Goal: Task Accomplishment & Management: Manage account settings

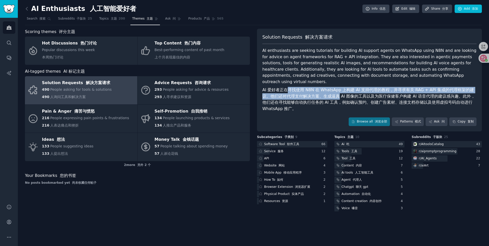
drag, startPoint x: 286, startPoint y: 84, endPoint x: 331, endPoint y: 90, distance: 44.9
click at [331, 90] on font "AI 爱好者正在寻找使用 N8N 在 WhatsApp 上构建 AI 支持代理的教程，并寻求有关 RAG + API 集成的代理框架的建议。他们还对代理支付解…" at bounding box center [368, 100] width 212 height 24
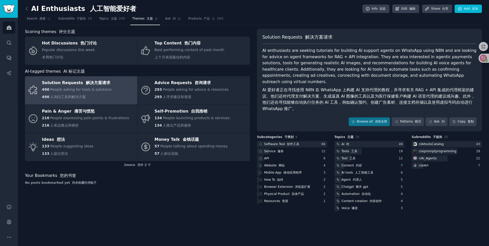
click at [270, 88] on font "AI 爱好者正在寻找使用 N8N 在 WhatsApp 上构建 AI 支持代理的教程，并寻求有关 RAG + API 集成的代理框架的建议。他们还对代理支付解…" at bounding box center [368, 100] width 212 height 24
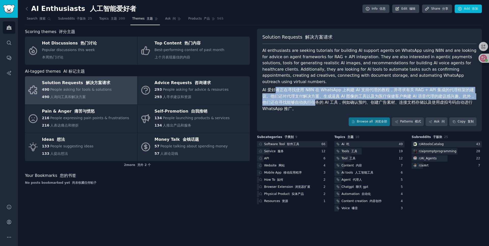
drag, startPoint x: 281, startPoint y: 84, endPoint x: 301, endPoint y: 94, distance: 21.7
click at [301, 94] on font "AI 爱好者正在寻找使用 N8N 在 WhatsApp 上构建 AI 支持代理的教程，并寻求有关 RAG + API 集成的代理框架的建议。他们还对代理支付解…" at bounding box center [369, 99] width 214 height 25
click at [311, 91] on font "AI 爱好者正在寻找使用 N8N 在 WhatsApp 上构建 AI 支持代理的教程，并寻求有关 RAG + API 集成的代理框架的建议。他们还对代理支付解…" at bounding box center [368, 100] width 212 height 24
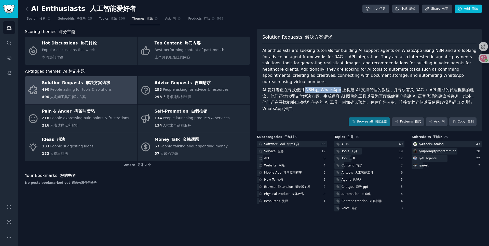
drag, startPoint x: 304, startPoint y: 85, endPoint x: 337, endPoint y: 86, distance: 33.3
click at [337, 88] on font "AI 爱好者正在寻找使用 N8N 在 WhatsApp 上构建 AI 支持代理的教程，并寻求有关 RAG + API 集成的代理框架的建议。他们还对代理支付解…" at bounding box center [368, 100] width 212 height 24
click at [342, 88] on font "AI 爱好者正在寻找使用 N8N 在 WhatsApp 上构建 AI 支持代理的教程，并寻求有关 RAG + API 集成的代理框架的建议。他们还对代理支付解…" at bounding box center [368, 100] width 212 height 24
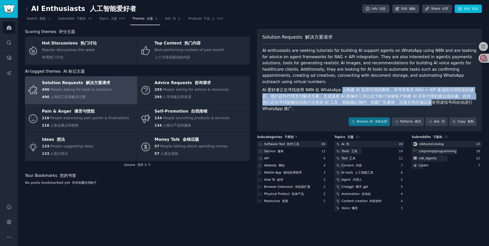
drag, startPoint x: 339, startPoint y: 84, endPoint x: 414, endPoint y: 93, distance: 75.4
click at [414, 93] on font "AI 爱好者正在寻找使用 N8N 在 WhatsApp 上构建 AI 支持代理的教程，并寻求有关 RAG + API 集成的代理框架的建议。他们还对代理支付解…" at bounding box center [369, 99] width 214 height 25
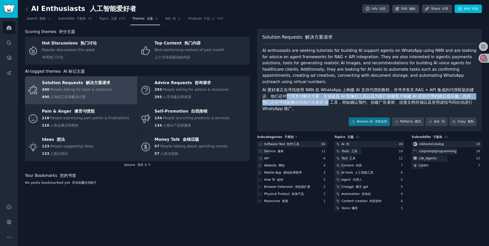
drag, startPoint x: 279, startPoint y: 91, endPoint x: 315, endPoint y: 97, distance: 36.0
click at [315, 97] on font "AI 爱好者正在寻找使用 N8N 在 WhatsApp 上构建 AI 支持代理的教程，并寻求有关 RAG + API 集成的代理框架的建议。他们还对代理支付解…" at bounding box center [368, 100] width 212 height 24
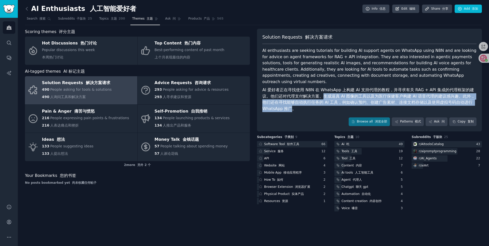
drag, startPoint x: 313, startPoint y: 90, endPoint x: 290, endPoint y: 102, distance: 26.1
click at [290, 102] on font "AI 爱好者正在寻找使用 N8N 在 WhatsApp 上构建 AI 支持代理的教程，并寻求有关 RAG + API 集成的代理框架的建议。他们还对代理支付解…" at bounding box center [368, 100] width 212 height 24
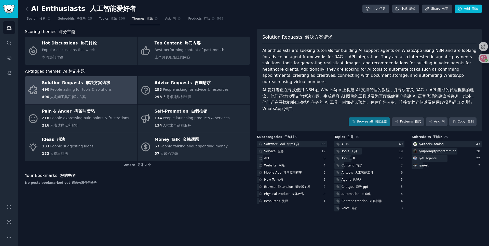
click at [295, 101] on font "AI 爱好者正在寻找使用 N8N 在 WhatsApp 上构建 AI 支持代理的教程，并寻求有关 RAG + API 集成的代理框架的建议。他们还对代理支付解…" at bounding box center [369, 99] width 214 height 25
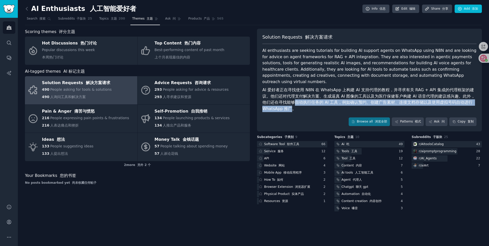
drag, startPoint x: 292, startPoint y: 103, endPoint x: 282, endPoint y: 96, distance: 11.4
click at [283, 96] on font "AI 爱好者正在寻找使用 N8N 在 WhatsApp 上构建 AI 支持代理的教程，并寻求有关 RAG + API 集成的代理框架的建议。他们还对代理支付解…" at bounding box center [368, 100] width 212 height 24
click at [282, 97] on font "AI 爱好者正在寻找使用 N8N 在 WhatsApp 上构建 AI 支持代理的教程，并寻求有关 RAG + API 集成的代理框架的建议。他们还对代理支付解…" at bounding box center [368, 100] width 212 height 24
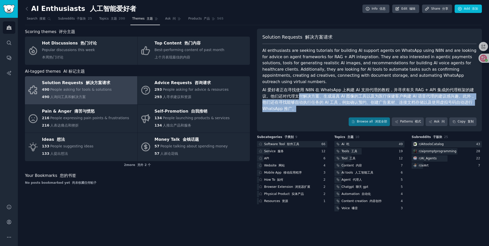
drag, startPoint x: 293, startPoint y: 93, endPoint x: 299, endPoint y: 104, distance: 12.2
click at [299, 104] on font "AI 爱好者正在寻找使用 N8N 在 WhatsApp 上构建 AI 支持代理的教程，并寻求有关 RAG + API 集成的代理框架的建议。他们还对代理支付解…" at bounding box center [369, 99] width 214 height 25
drag, startPoint x: 305, startPoint y: 101, endPoint x: 278, endPoint y: 90, distance: 29.2
click at [278, 90] on font "AI 爱好者正在寻找使用 N8N 在 WhatsApp 上构建 AI 支持代理的教程，并寻求有关 RAG + API 集成的代理框架的建议。他们还对代理支付解…" at bounding box center [369, 99] width 214 height 25
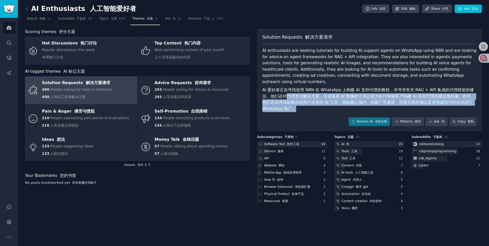
click at [278, 90] on font "AI 爱好者正在寻找使用 N8N 在 WhatsApp 上构建 AI 支持代理的教程，并寻求有关 RAG + API 集成的代理框架的建议。他们还对代理支付解…" at bounding box center [368, 100] width 212 height 24
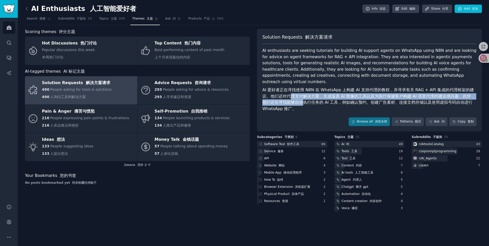
drag, startPoint x: 289, startPoint y: 95, endPoint x: 292, endPoint y: 99, distance: 5.2
click at [292, 98] on font "AI 爱好者正在寻找使用 N8N 在 WhatsApp 上构建 AI 支持代理的教程，并寻求有关 RAG + API 集成的代理框架的建议。他们还对代理支付解…" at bounding box center [368, 100] width 212 height 24
click at [292, 99] on font "AI 爱好者正在寻找使用 N8N 在 WhatsApp 上构建 AI 支持代理的教程，并寻求有关 RAG + API 集成的代理框架的建议。他们还对代理支付解…" at bounding box center [369, 99] width 214 height 25
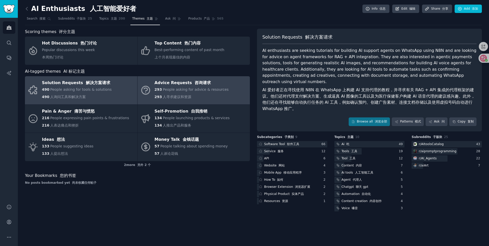
click at [172, 97] on span "人寻求建议和资源" at bounding box center [177, 97] width 29 height 4
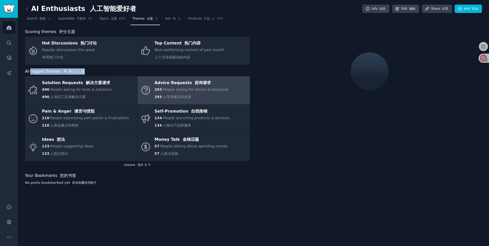
drag, startPoint x: 31, startPoint y: 72, endPoint x: 84, endPoint y: 71, distance: 53.4
click at [84, 71] on div "AI-tagged themes AI 标记主题" at bounding box center [137, 71] width 225 height 6
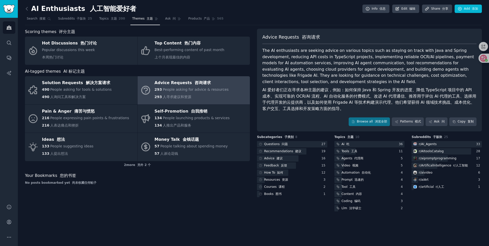
click at [84, 72] on div "AI-tagged themes AI 标记主题" at bounding box center [137, 71] width 225 height 6
click at [28, 8] on icon at bounding box center [26, 8] width 5 height 5
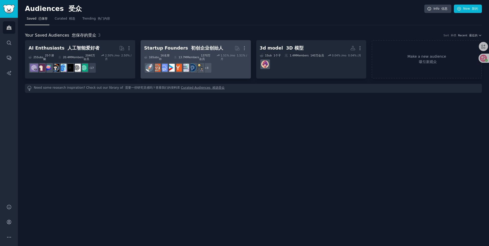
click at [191, 49] on font "初创企业创始人" at bounding box center [207, 48] width 32 height 5
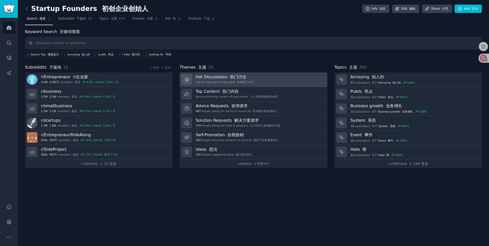
click at [223, 81] on div "Popular discussions this week 本周热门讨论" at bounding box center [224, 82] width 58 height 4
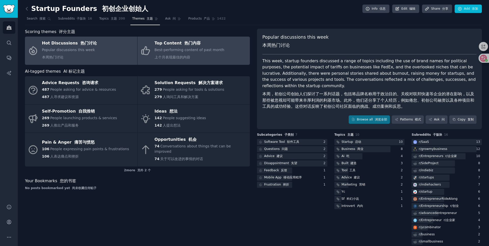
click at [203, 39] on link "Top Content 热门内容 Best-performing content of past month 上个月表现最佳的内容" at bounding box center [193, 51] width 112 height 28
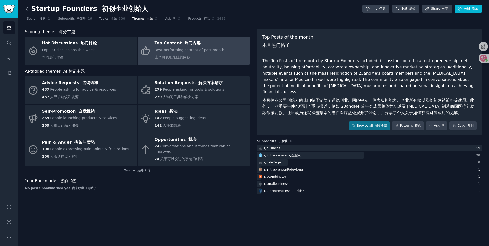
click at [28, 8] on icon at bounding box center [26, 8] width 5 height 5
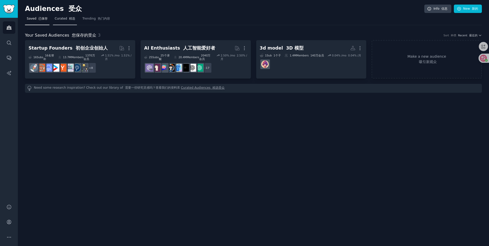
click at [64, 19] on span "Curated 精选" at bounding box center [65, 19] width 21 height 5
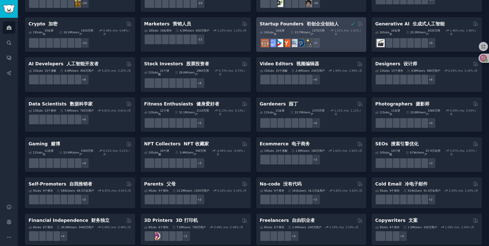
scroll to position [86, 0]
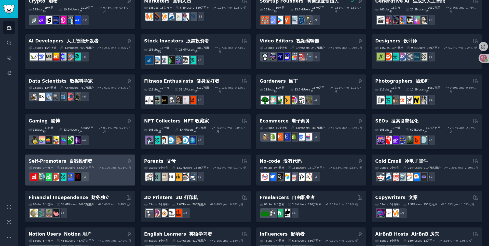
click at [91, 158] on div "Self-Promoters 自我推销者" at bounding box center [80, 161] width 103 height 6
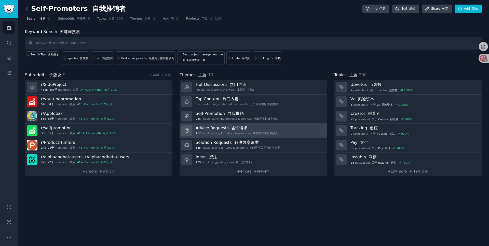
click at [274, 134] on font "寻求建议和资源的人" at bounding box center [264, 133] width 25 height 3
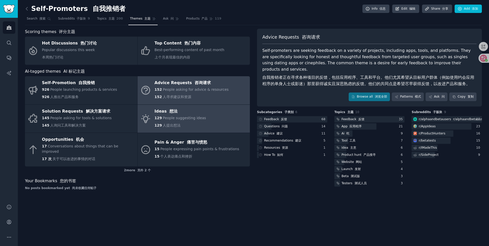
click at [196, 108] on div "Ideas 想法" at bounding box center [179, 111] width 51 height 8
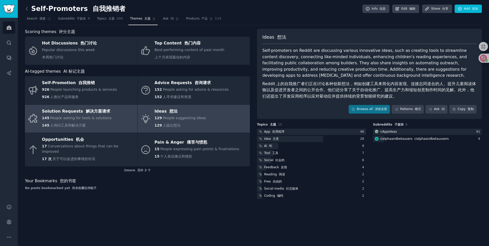
click at [109, 116] on link "Solution Requests 解决方案请求 145 People asking for tools & solutions 145 人询问工具和解决方案" at bounding box center [81, 119] width 112 height 28
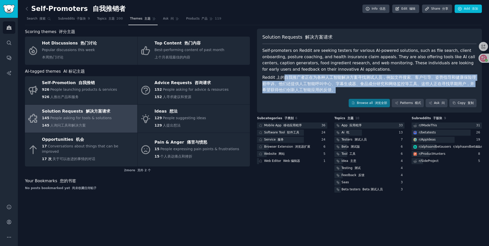
drag, startPoint x: 284, startPoint y: 77, endPoint x: 328, endPoint y: 91, distance: 45.7
click at [328, 91] on font "Reddit 上的自我推广者正在为各种人工智能解决方案寻找测试人员，例如文件搜索、客户引导、姿势指导和健康保险理赔申诉。他们还提供人工智能呼叫中心、字幕生成器…" at bounding box center [369, 84] width 214 height 19
click at [326, 89] on font "Reddit 上的自我推广者正在为各种人工智能解决方案寻找测试人员，例如文件搜索、客户引导、姿势指导和健康保险理赔申诉。他们还提供人工智能呼叫中心、字幕生成器…" at bounding box center [369, 84] width 214 height 19
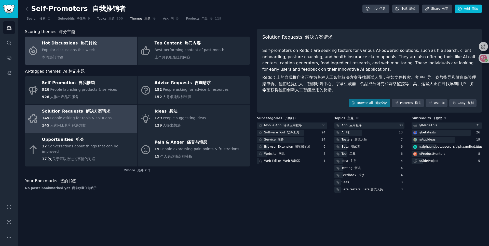
click at [96, 48] on link "Hot Discussions 热门讨论 Popular discussions this week 本周热门讨论" at bounding box center [81, 51] width 112 height 28
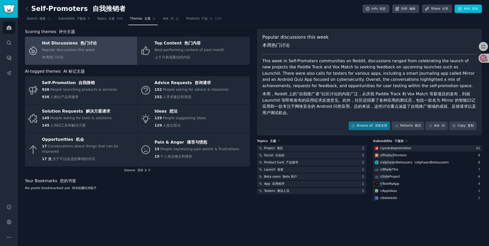
click at [382, 96] on font "本周，Reddit 上的“自我推广者”社区讨论的内容广泛，从庆祝 Paddle Track 和 Vox Match 等新项目的发布，到就 Launchili …" at bounding box center [369, 104] width 214 height 24
click at [374, 121] on div "Popular discussions this week 本周热门讨论 This week in Self-Promoters communities on…" at bounding box center [369, 82] width 225 height 107
click at [373, 124] on link "Browse all 浏览全部" at bounding box center [368, 126] width 41 height 9
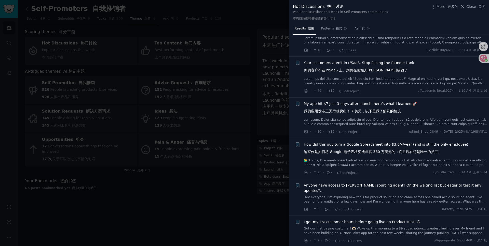
scroll to position [191, 0]
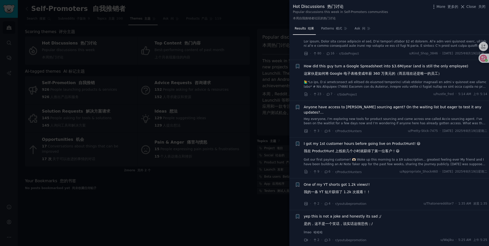
click at [274, 89] on div at bounding box center [244, 123] width 489 height 246
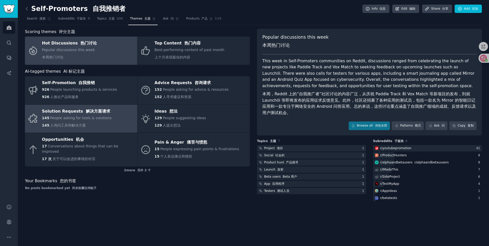
click at [112, 116] on link "Solution Requests 解决方案请求 145 People asking for tools & solutions 145 人询问工具和解决方案" at bounding box center [81, 119] width 112 height 28
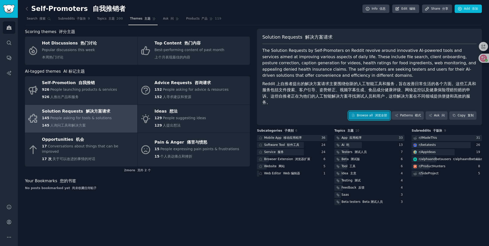
click at [368, 111] on link "Browse all 浏览全部" at bounding box center [368, 115] width 41 height 9
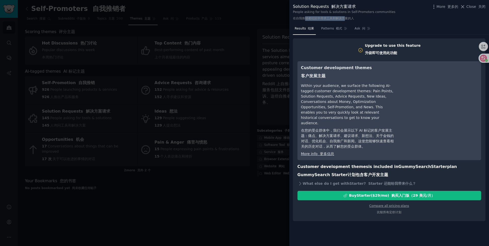
drag, startPoint x: 304, startPoint y: 19, endPoint x: 347, endPoint y: 19, distance: 42.8
click at [347, 19] on font "在自我推销者社区中寻求工具和解决方案的人" at bounding box center [323, 19] width 61 height 4
click at [391, 204] on link "Compare all pricing plans 比较所有定价计划" at bounding box center [389, 209] width 40 height 10
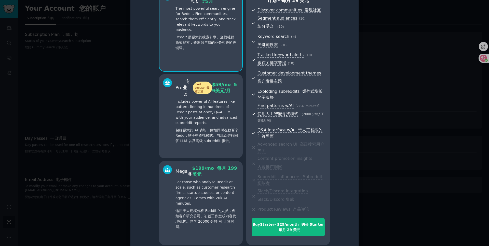
scroll to position [46, 0]
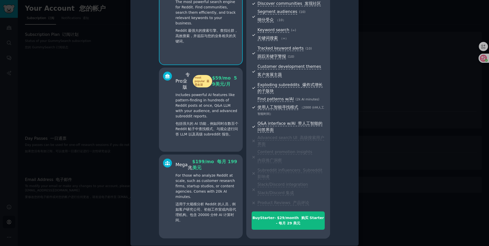
click at [221, 130] on font "包括强大的 AI 功能，例如同时在数百个 Reddit 帖子中查找模式、与观众进行问答 LLM 以及高级 subreddit 报告。" at bounding box center [206, 129] width 63 height 15
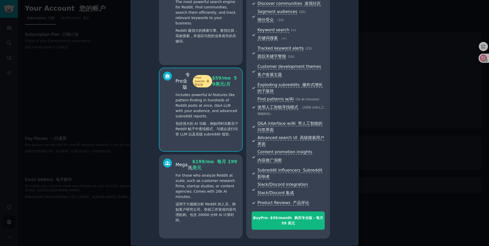
scroll to position [49, 0]
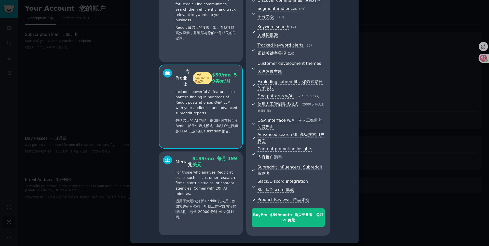
click at [222, 50] on div "Starter 起动机 $ 29 /mo 29美元/月 The most powerful search engine for Reddit. Find co…" at bounding box center [201, 20] width 84 height 84
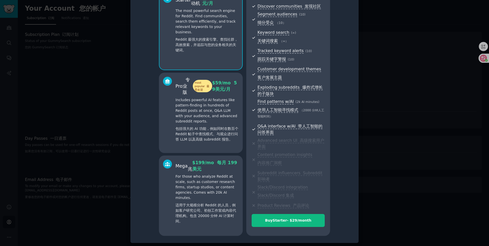
scroll to position [0, 0]
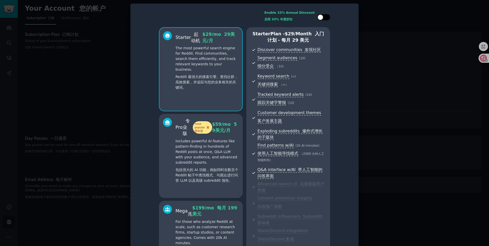
click at [325, 17] on div at bounding box center [326, 17] width 3 height 3
checkbox input "true"
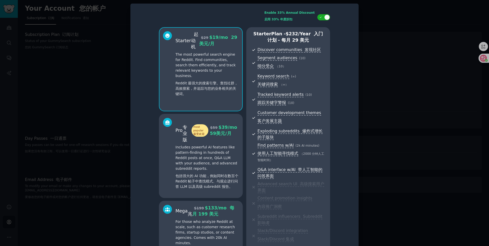
click at [394, 34] on div at bounding box center [244, 123] width 489 height 246
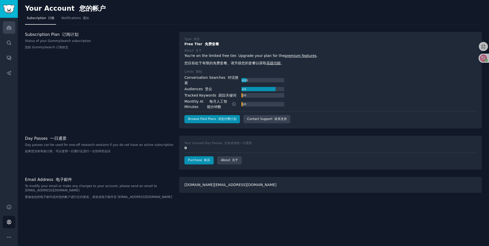
click at [11, 26] on icon "Sidebar" at bounding box center [8, 27] width 5 height 5
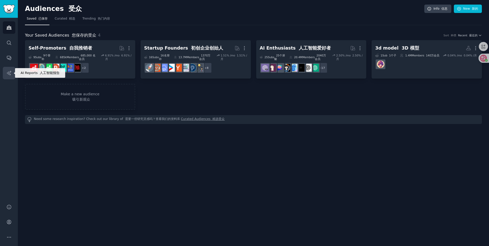
click at [9, 71] on icon "Sidebar" at bounding box center [8, 72] width 5 height 5
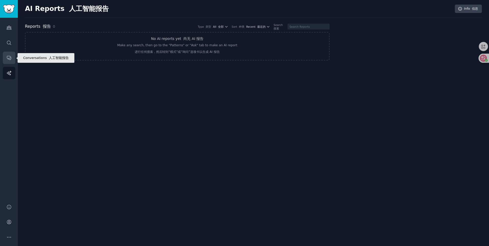
click at [11, 59] on icon "Sidebar" at bounding box center [8, 57] width 5 height 5
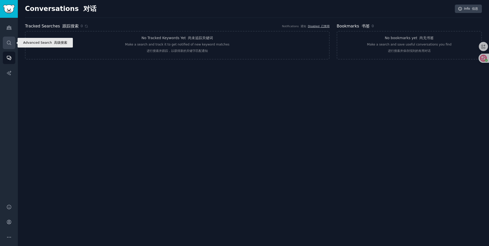
click at [13, 43] on link "Search" at bounding box center [9, 43] width 12 height 12
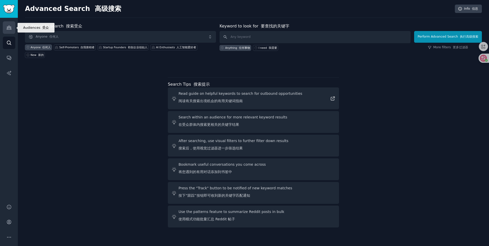
click at [11, 27] on link "Audiences" at bounding box center [9, 27] width 12 height 12
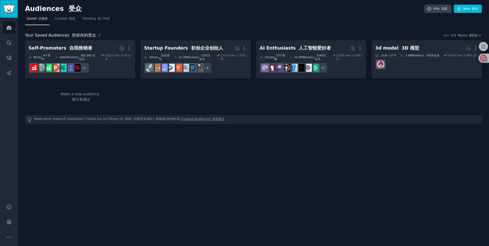
click at [9, 11] on img "Sidebar" at bounding box center [9, 9] width 12 height 9
click at [74, 96] on link "Make a new audience 吸引新观众" at bounding box center [80, 97] width 110 height 26
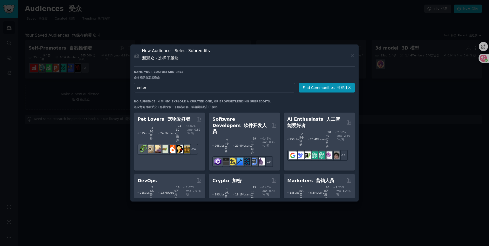
click at [170, 91] on input "enter" at bounding box center [214, 87] width 161 height 9
type input "enter"
click at [110, 157] on div at bounding box center [244, 123] width 489 height 246
